Goal: Information Seeking & Learning: Check status

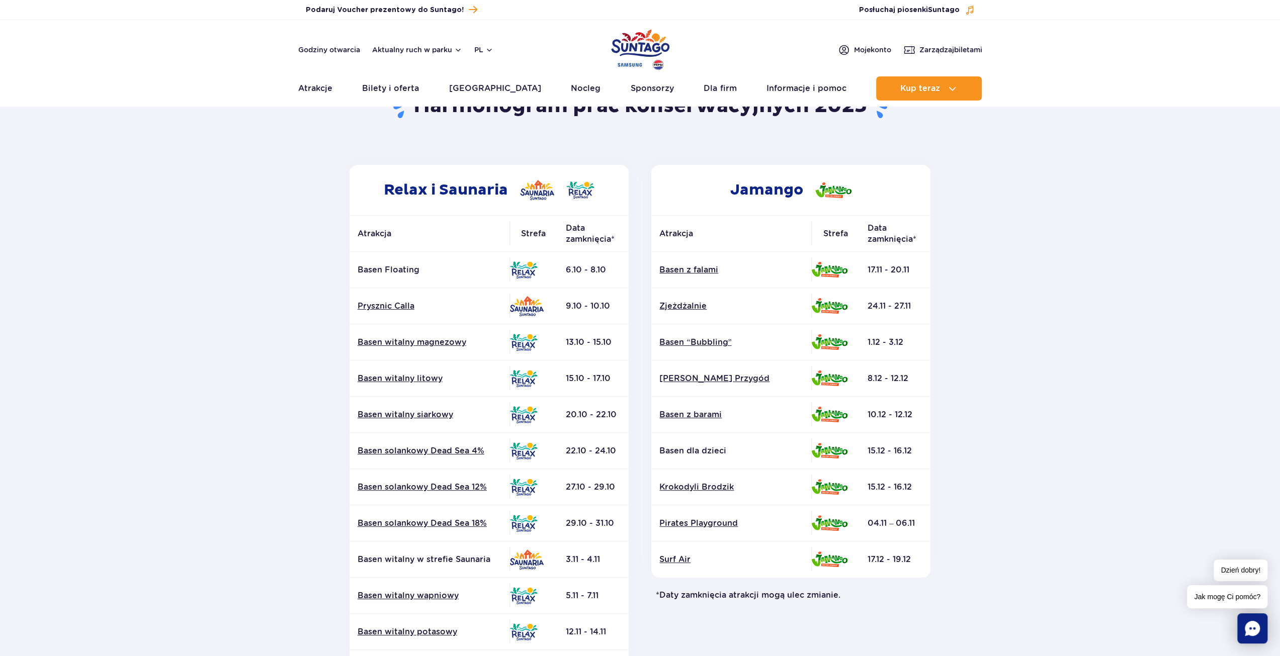
scroll to position [101, 0]
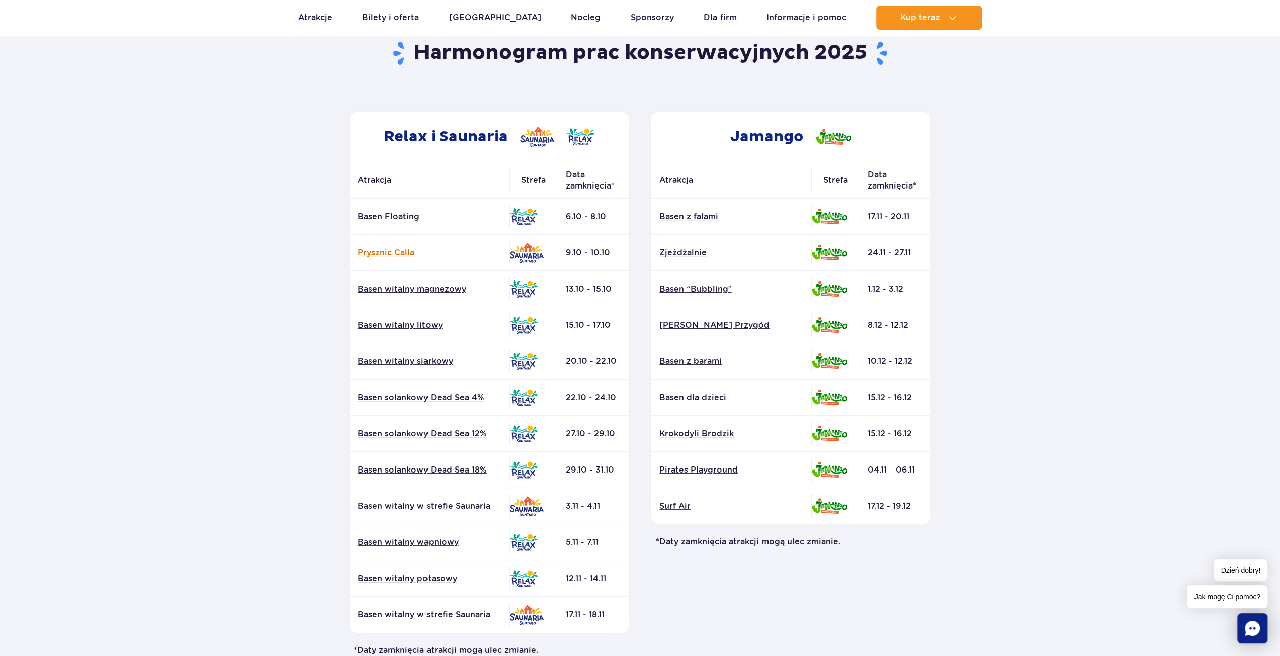
click at [390, 256] on link "Prysznic Calla" at bounding box center [429, 252] width 144 height 11
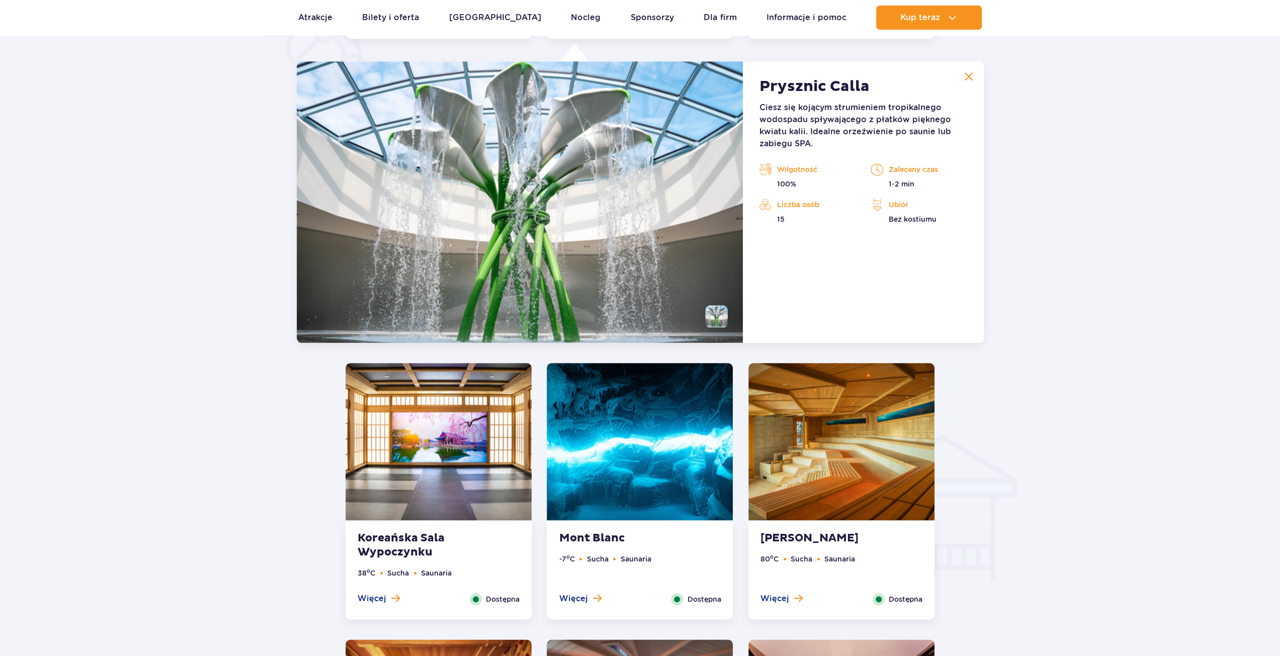
scroll to position [842, 0]
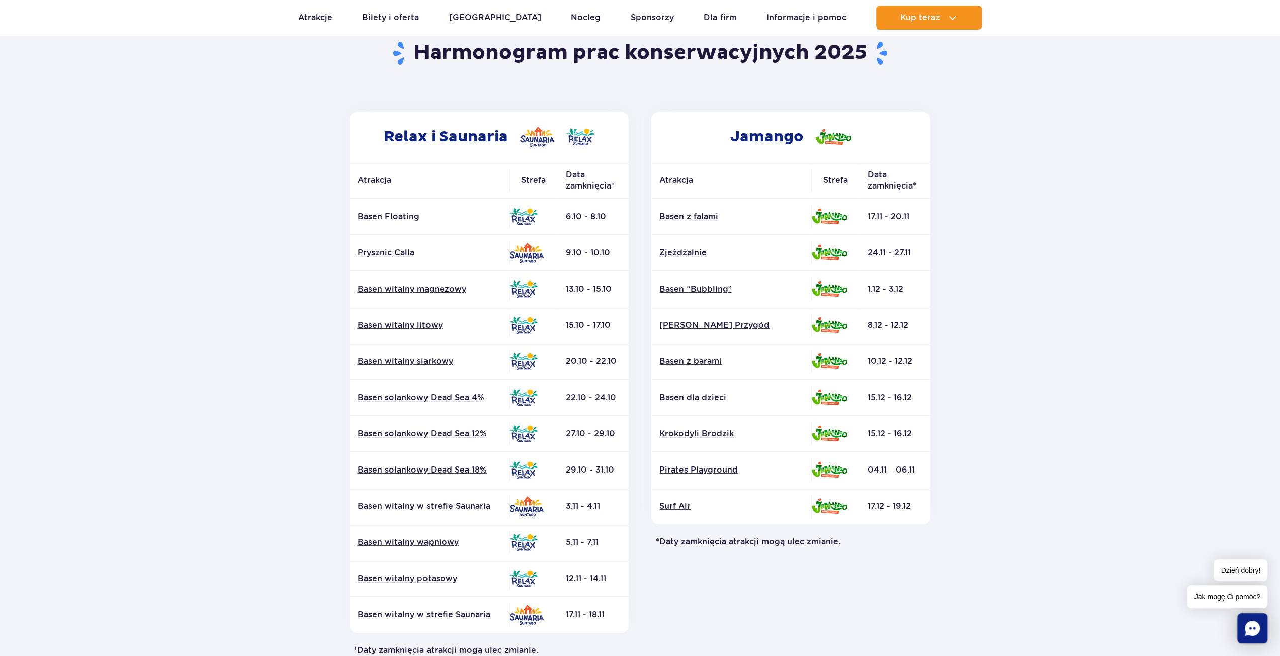
click at [1002, 433] on section "Powrót do strony głównej Harmonogram prac konserwacyjnych 2025 Relax i Saunaria…" at bounding box center [640, 368] width 1280 height 720
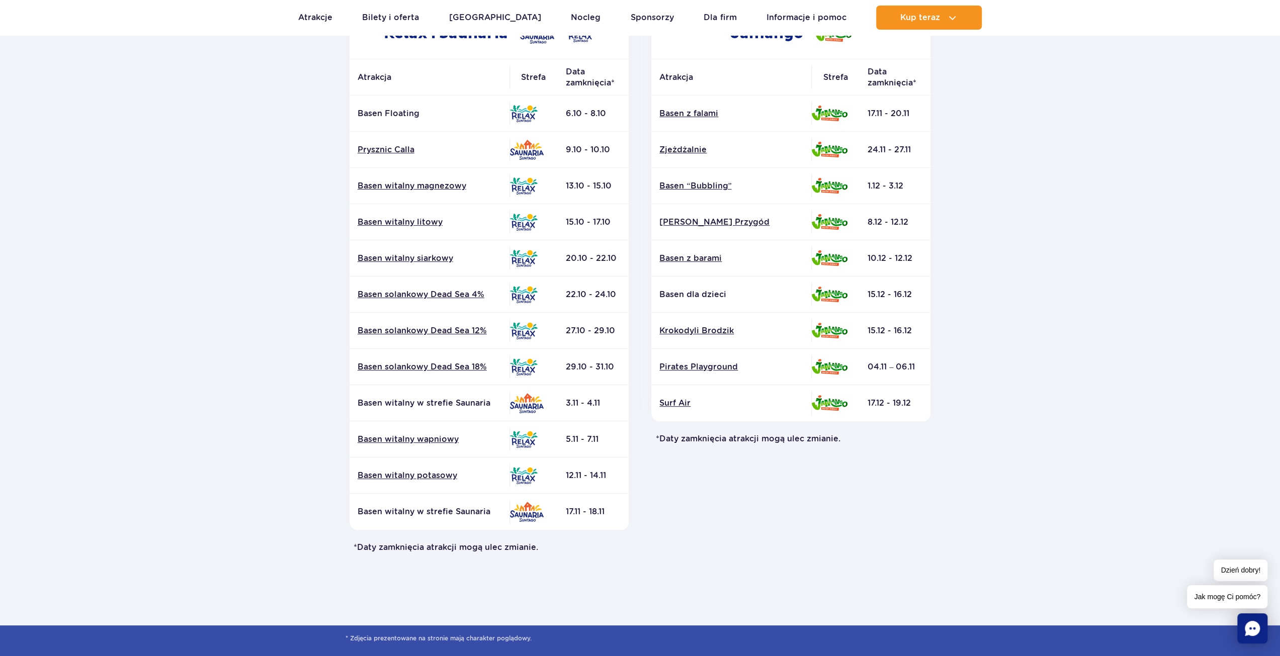
scroll to position [101, 0]
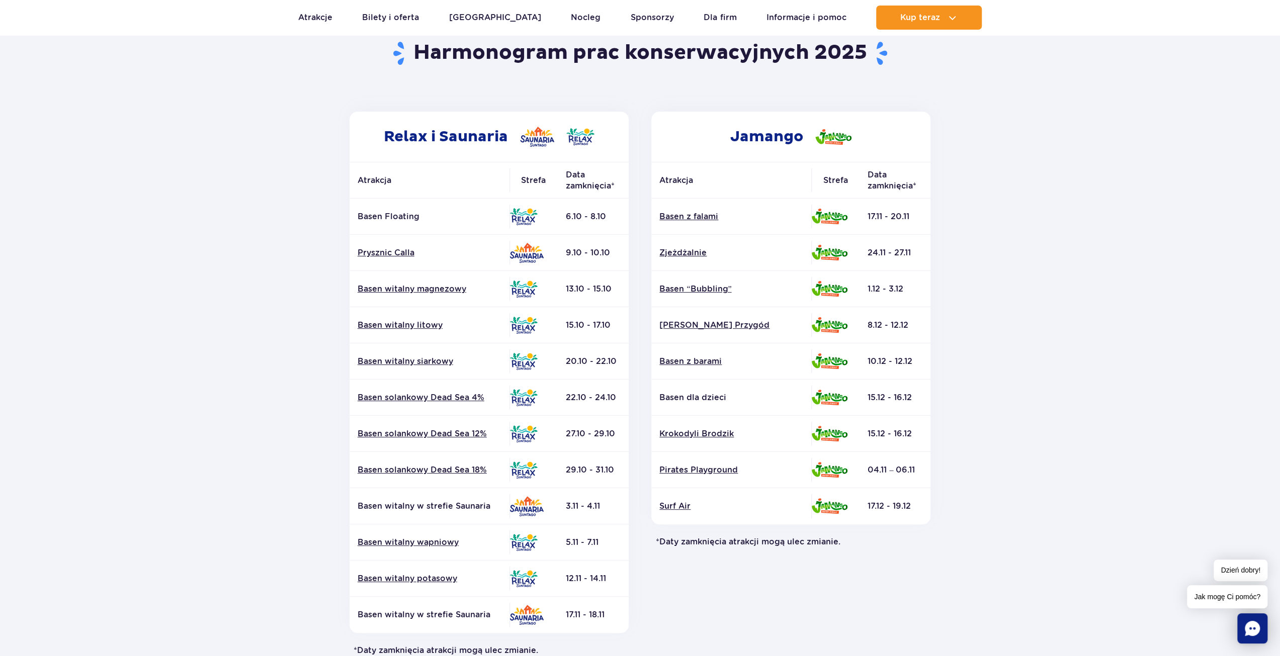
click at [390, 210] on td "Basen Floating" at bounding box center [429, 217] width 160 height 36
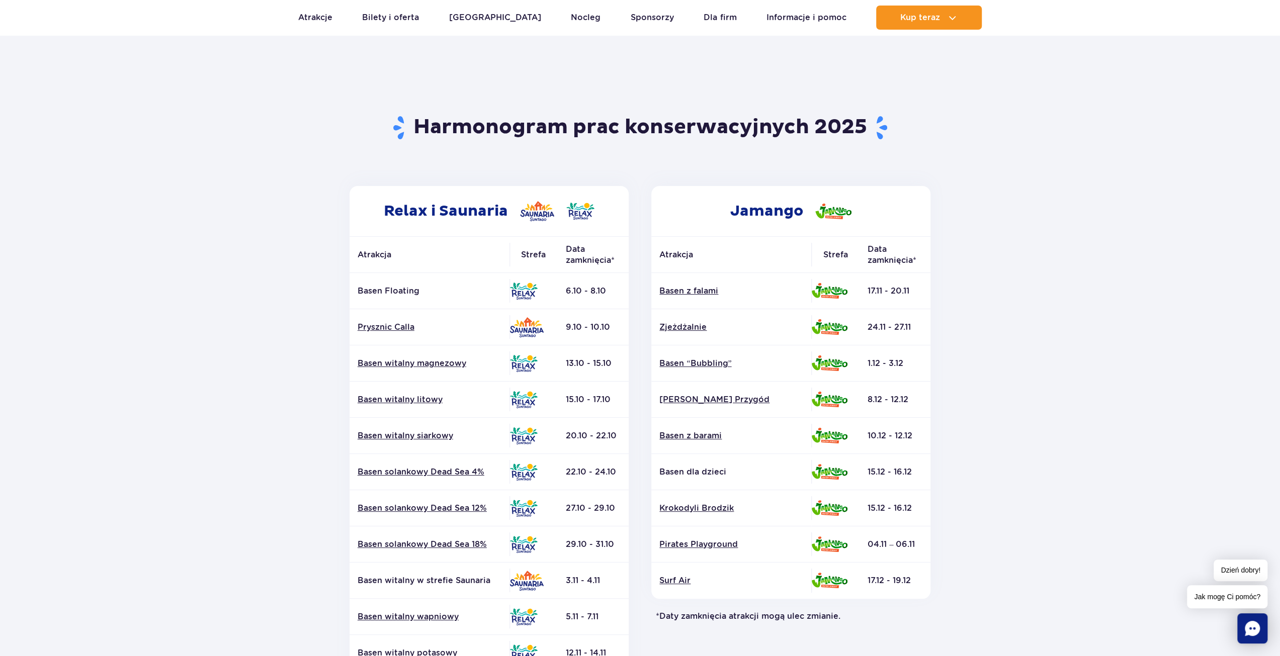
scroll to position [0, 0]
